Goal: Task Accomplishment & Management: Use online tool/utility

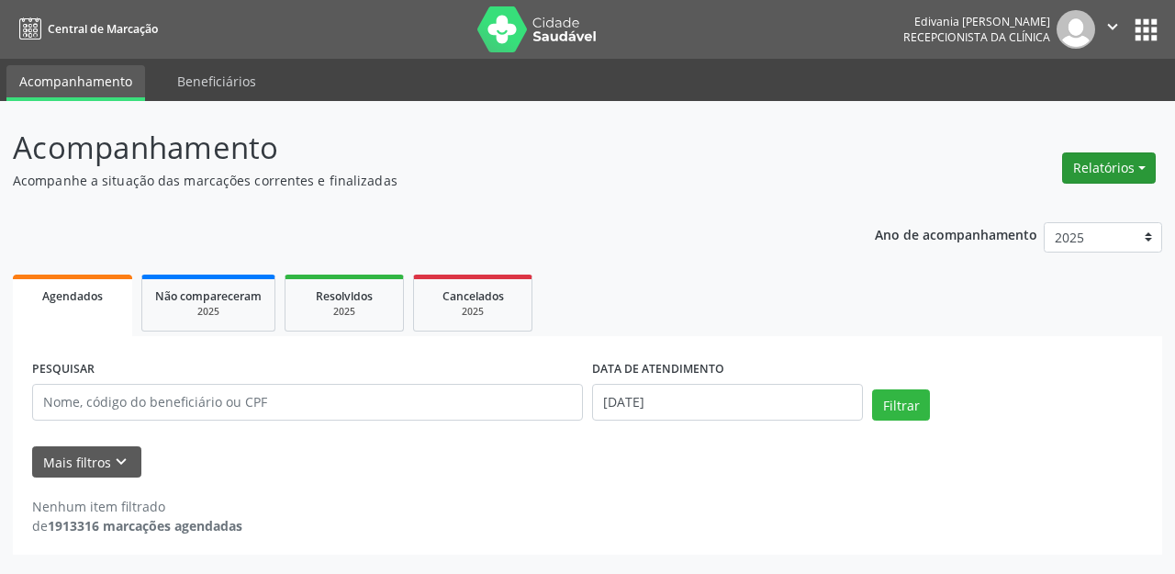
click at [1139, 171] on button "Relatórios" at bounding box center [1109, 167] width 94 height 31
click at [1032, 206] on link "Agendamentos" at bounding box center [1055, 208] width 197 height 26
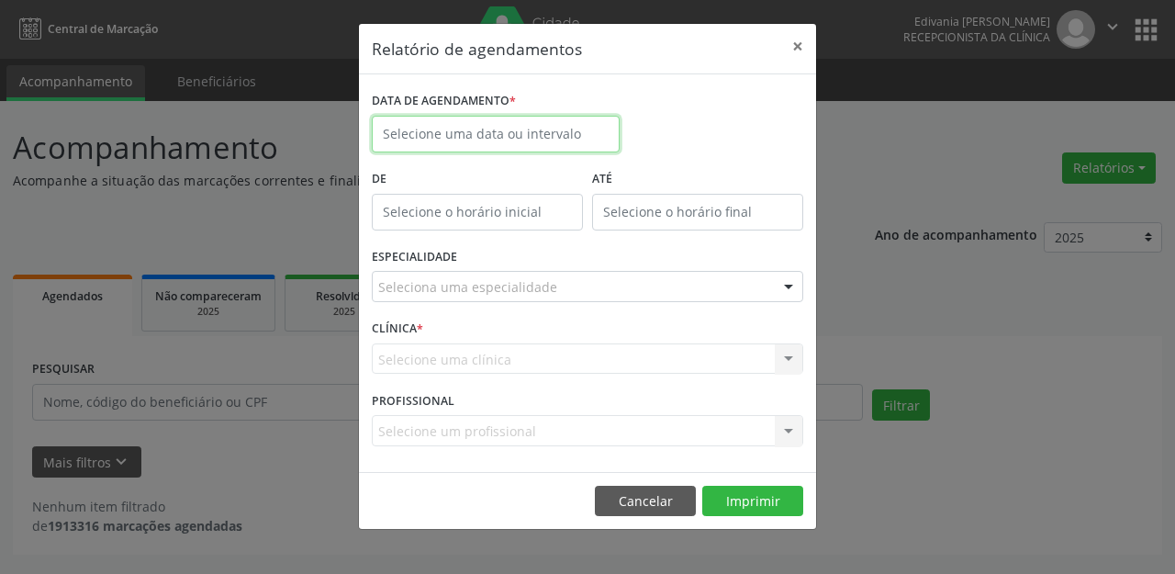
click at [558, 130] on input "text" at bounding box center [496, 134] width 248 height 37
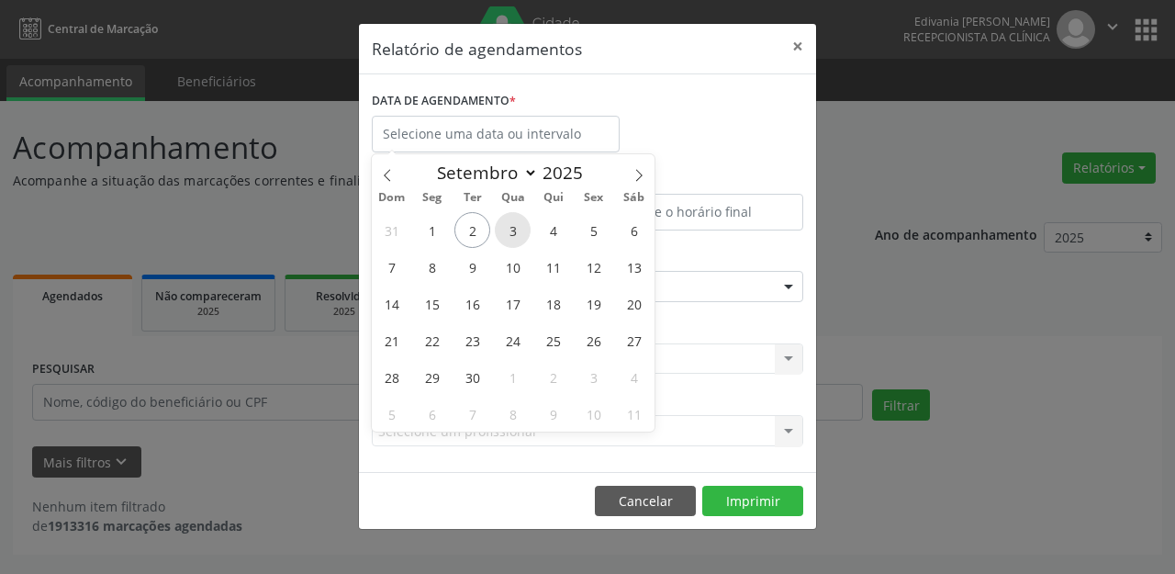
click at [513, 232] on span "3" at bounding box center [513, 230] width 36 height 36
type input "[DATE]"
click at [513, 232] on span "3" at bounding box center [513, 230] width 36 height 36
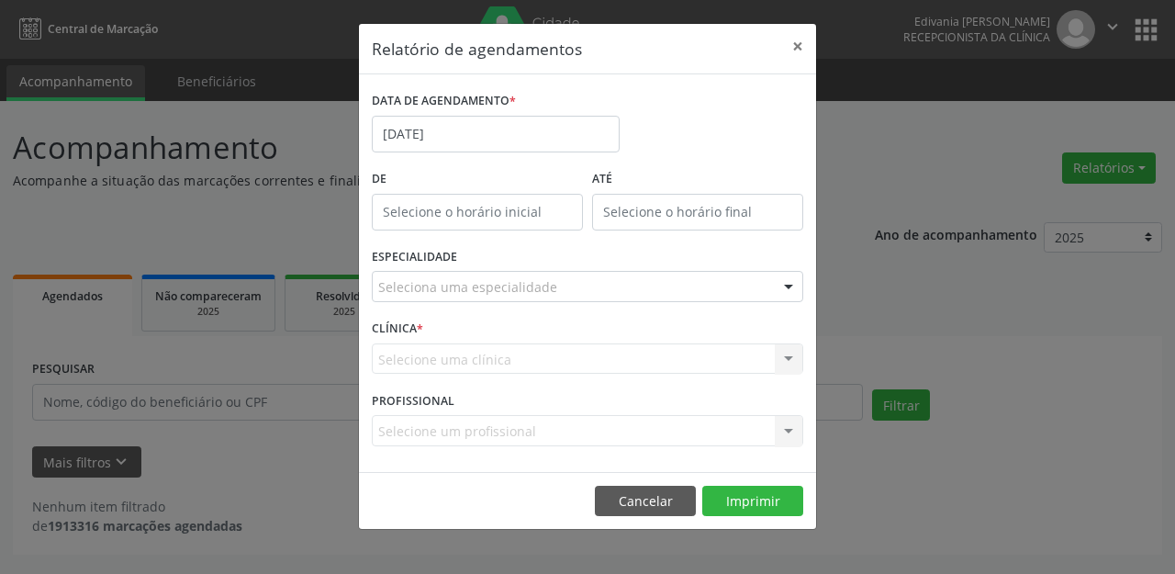
click at [585, 347] on div "Selecione uma clínica Nenhum resultado encontrado para: " " Não há nenhuma opçã…" at bounding box center [587, 358] width 431 height 31
click at [780, 274] on div at bounding box center [789, 287] width 28 height 31
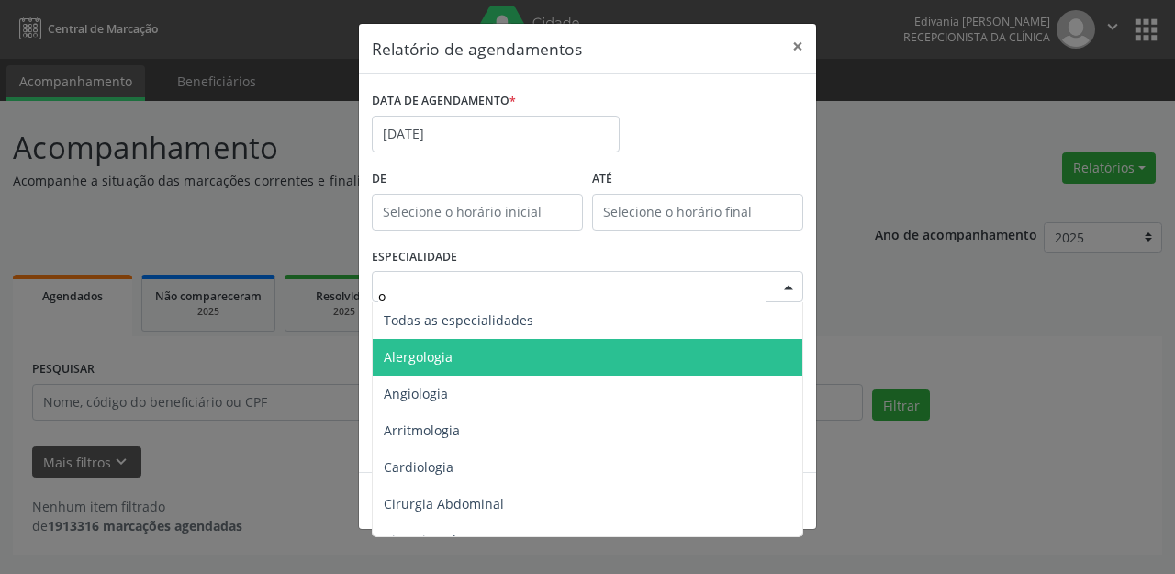
type input "of"
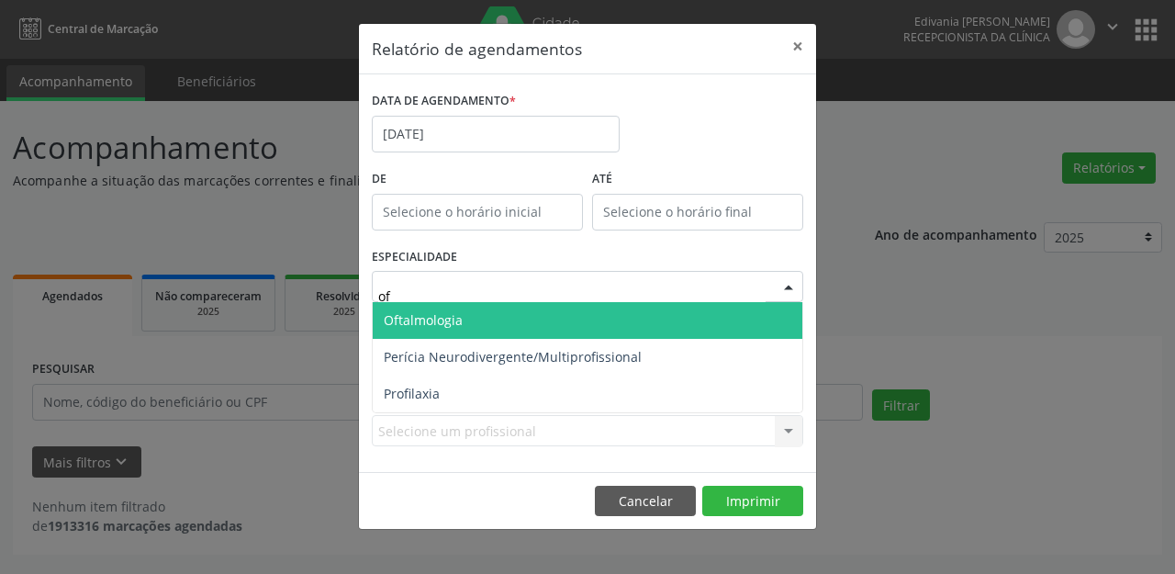
click at [507, 318] on span "Oftalmologia" at bounding box center [587, 320] width 429 height 37
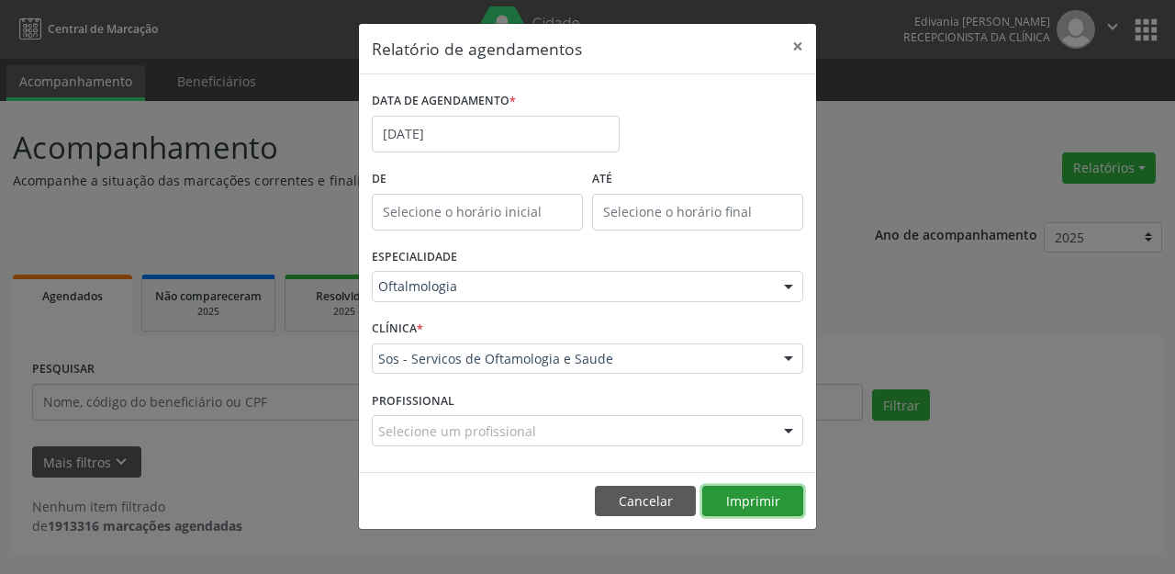
click at [778, 507] on button "Imprimir" at bounding box center [752, 500] width 101 height 31
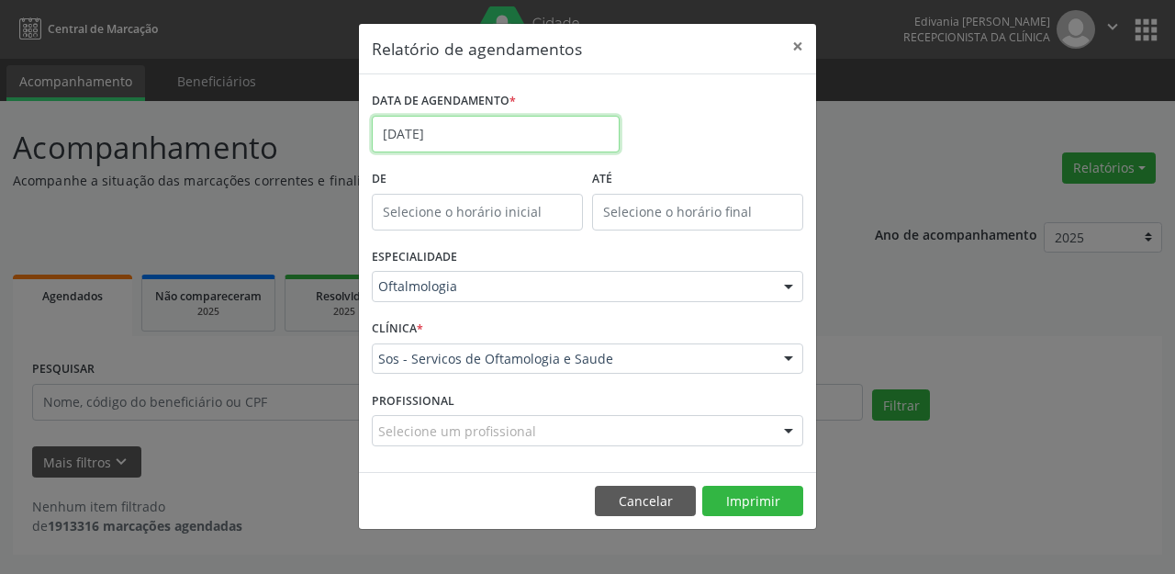
click at [489, 121] on input "[DATE]" at bounding box center [496, 134] width 248 height 37
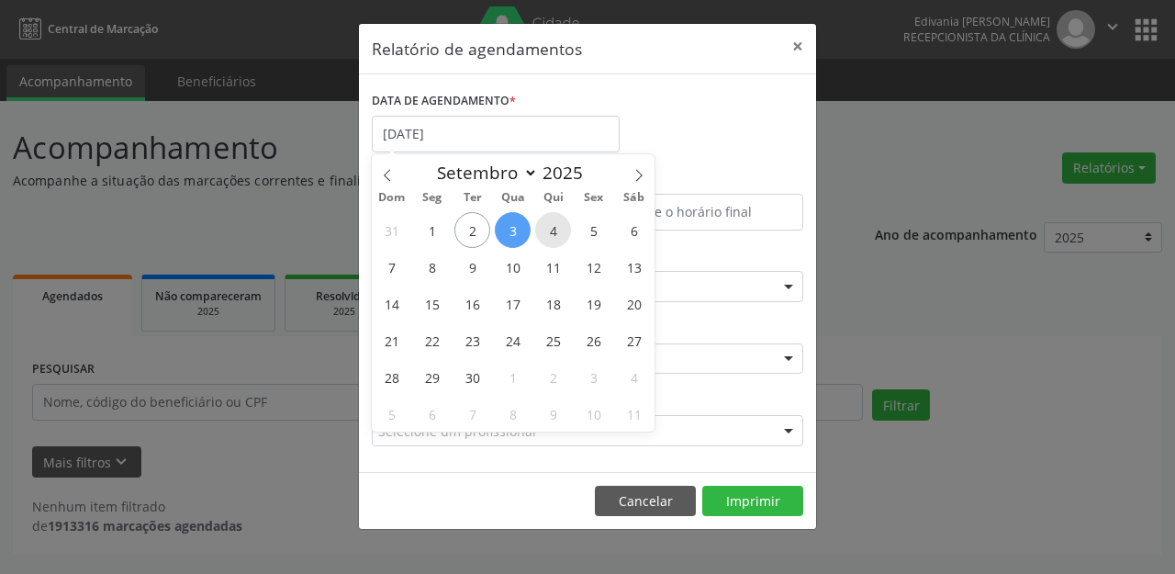
click at [559, 229] on span "4" at bounding box center [553, 230] width 36 height 36
type input "[DATE]"
click at [560, 229] on span "4" at bounding box center [553, 230] width 36 height 36
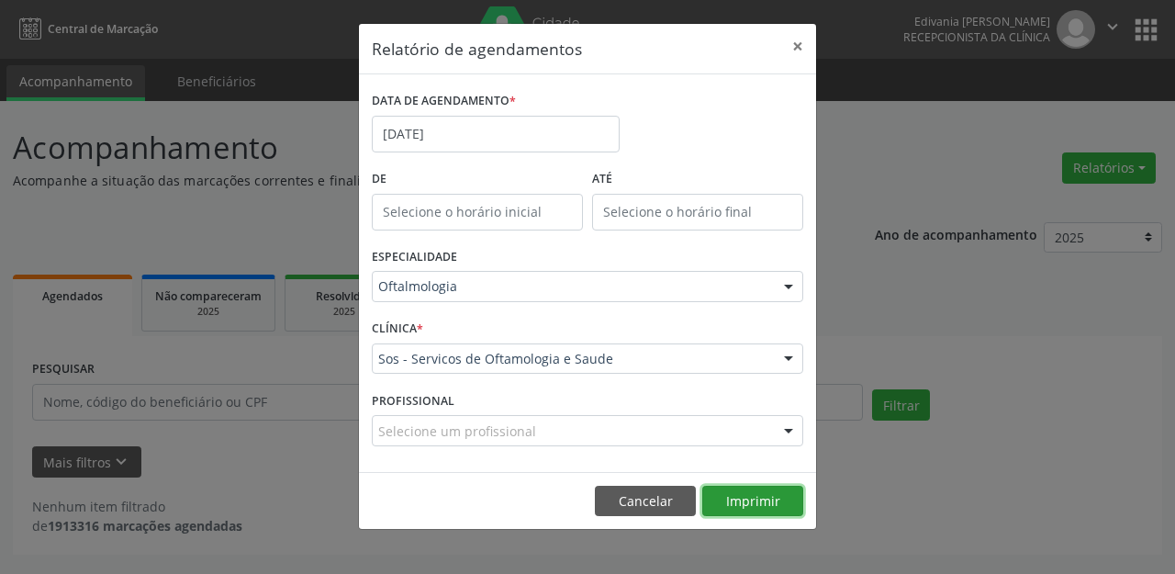
click at [741, 486] on button "Imprimir" at bounding box center [752, 500] width 101 height 31
click at [953, 299] on div "Relatório de agendamentos × DATA DE AGENDAMENTO * [DATE] De ATÉ ESPECIALIDADE O…" at bounding box center [587, 287] width 1175 height 574
click at [767, 502] on button "Imprimir" at bounding box center [752, 500] width 101 height 31
